Goal: Transaction & Acquisition: Book appointment/travel/reservation

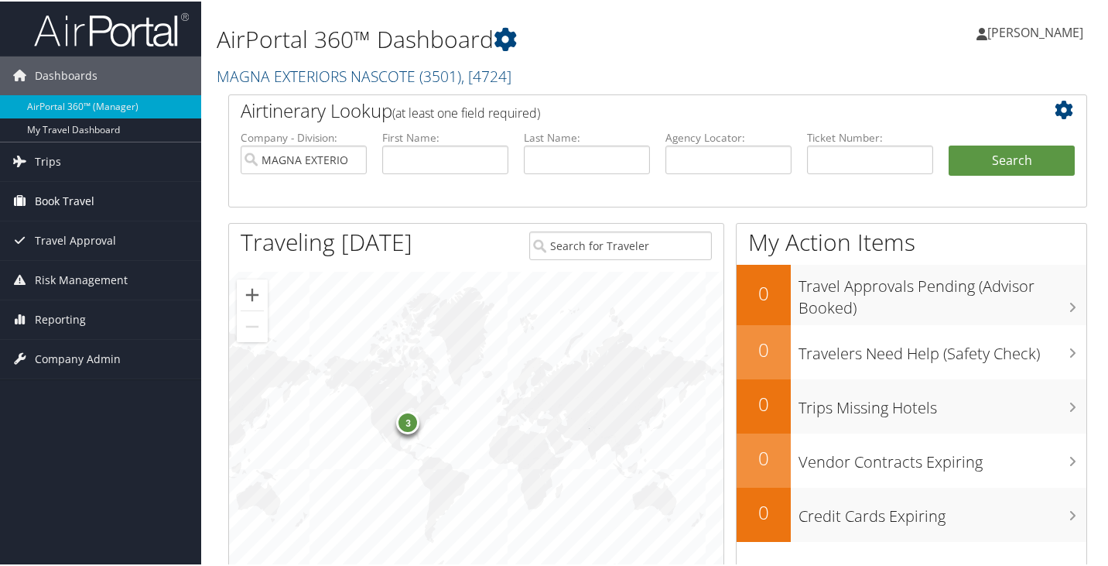
click at [48, 198] on span "Book Travel" at bounding box center [65, 199] width 60 height 39
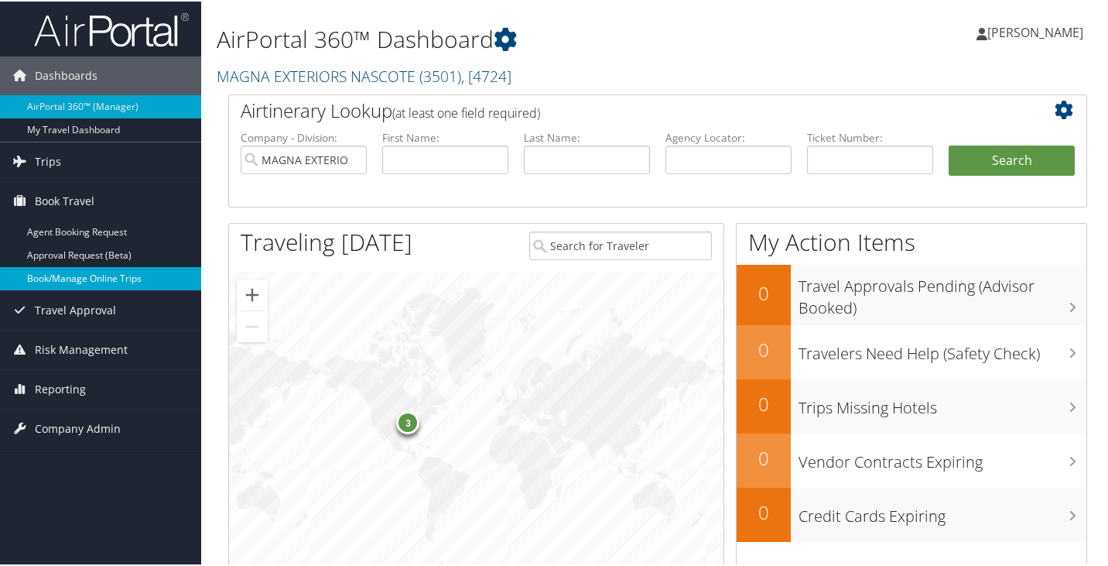
click at [84, 268] on link "Book/Manage Online Trips" at bounding box center [100, 276] width 201 height 23
